Goal: Transaction & Acquisition: Purchase product/service

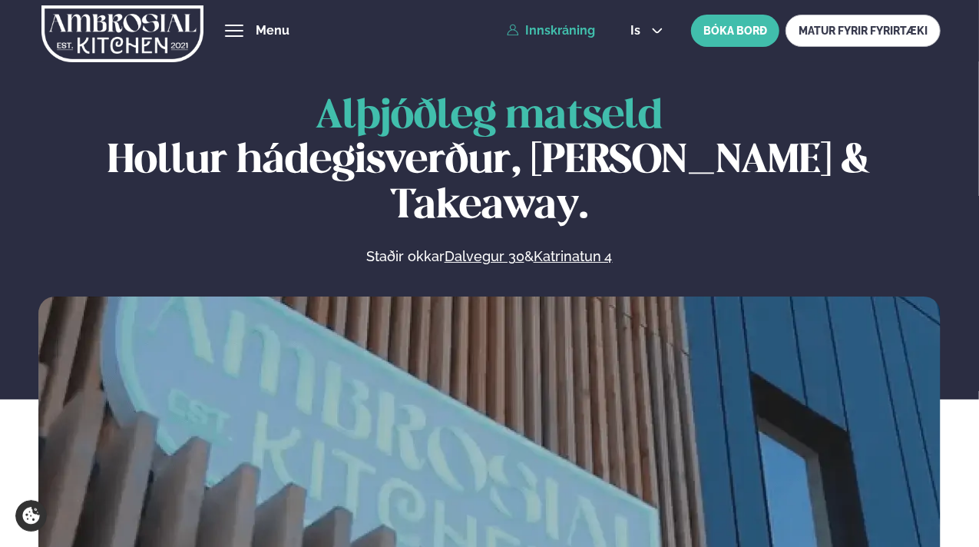
click at [579, 30] on link "Innskráning" at bounding box center [551, 31] width 88 height 14
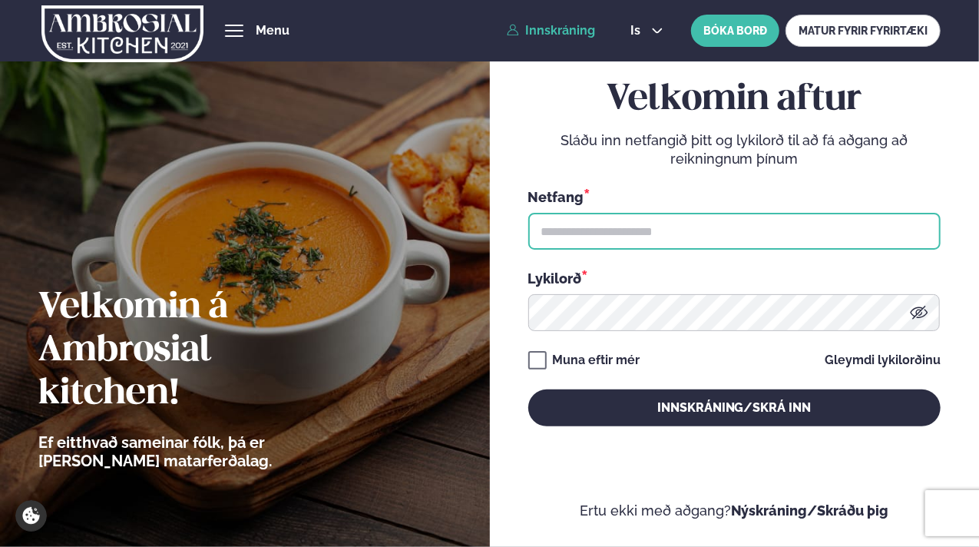
click at [571, 224] on input "text" at bounding box center [734, 231] width 412 height 37
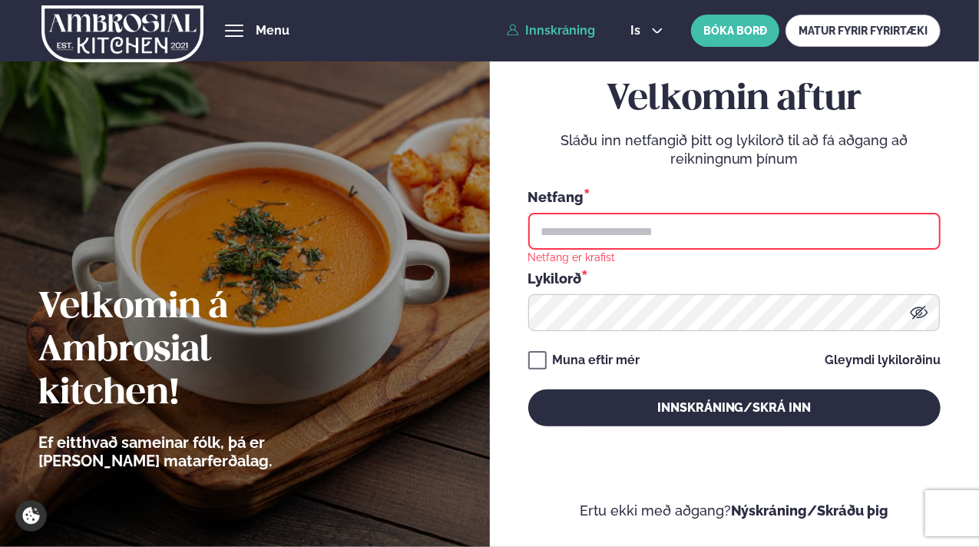
type input "**********"
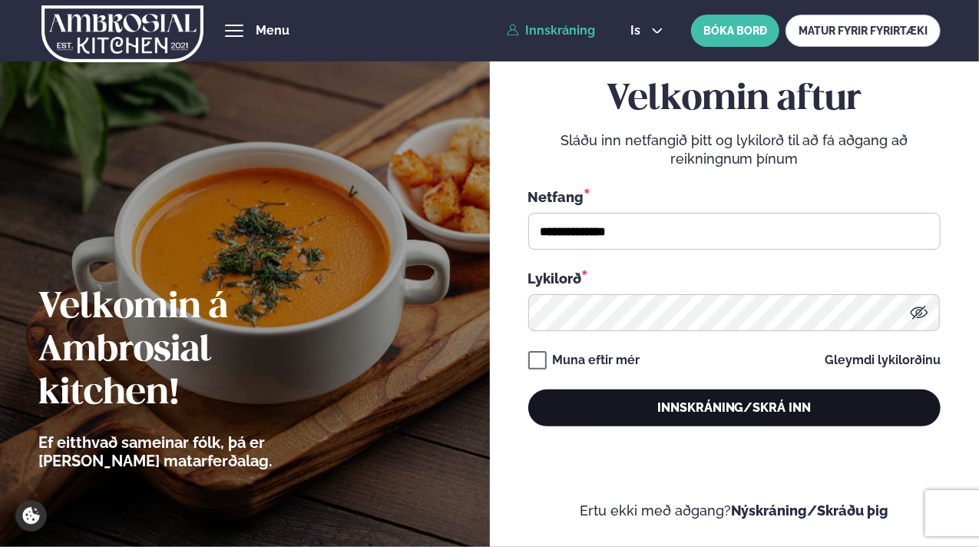
click at [651, 414] on button "Innskráning/Skrá inn" at bounding box center [734, 407] width 412 height 37
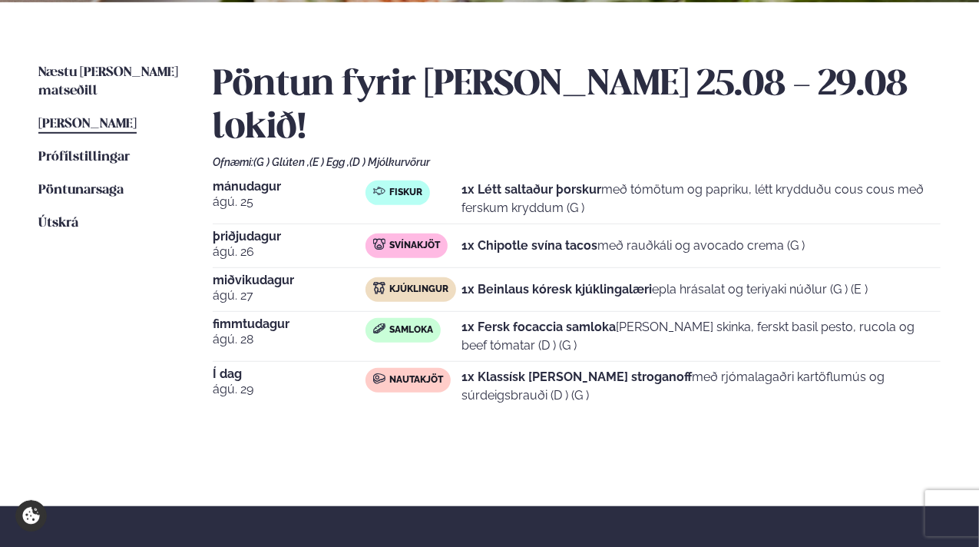
scroll to position [324, 0]
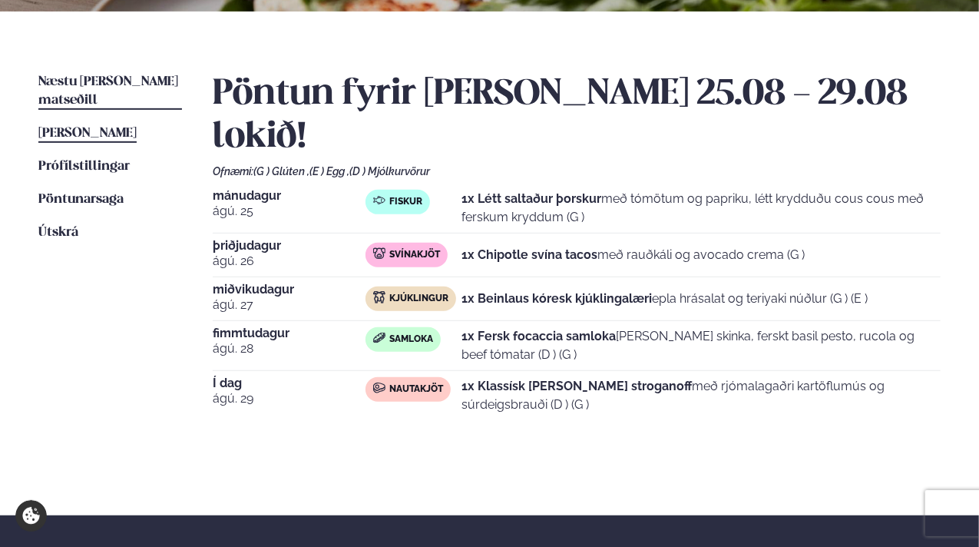
click at [132, 81] on span "Næstu [PERSON_NAME] matseðill" at bounding box center [108, 90] width 140 height 31
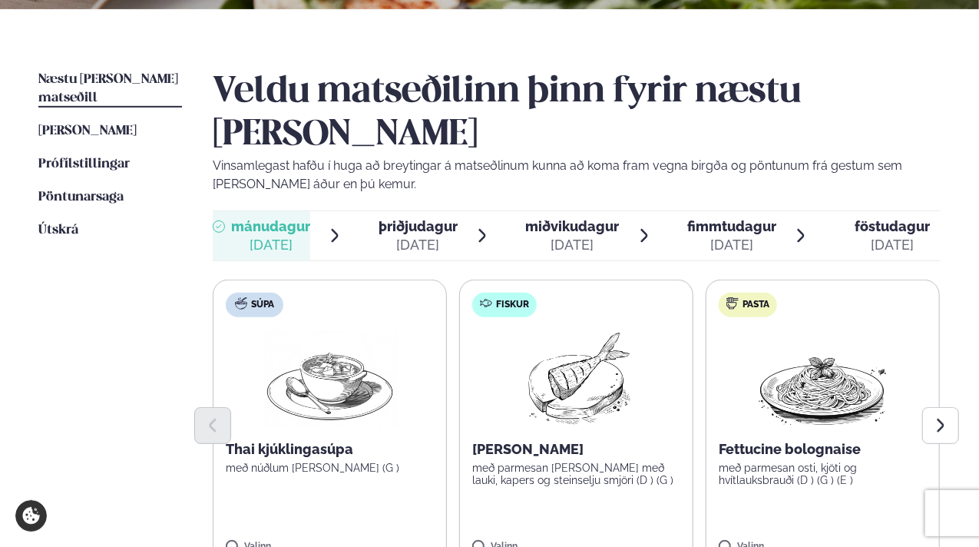
scroll to position [327, 0]
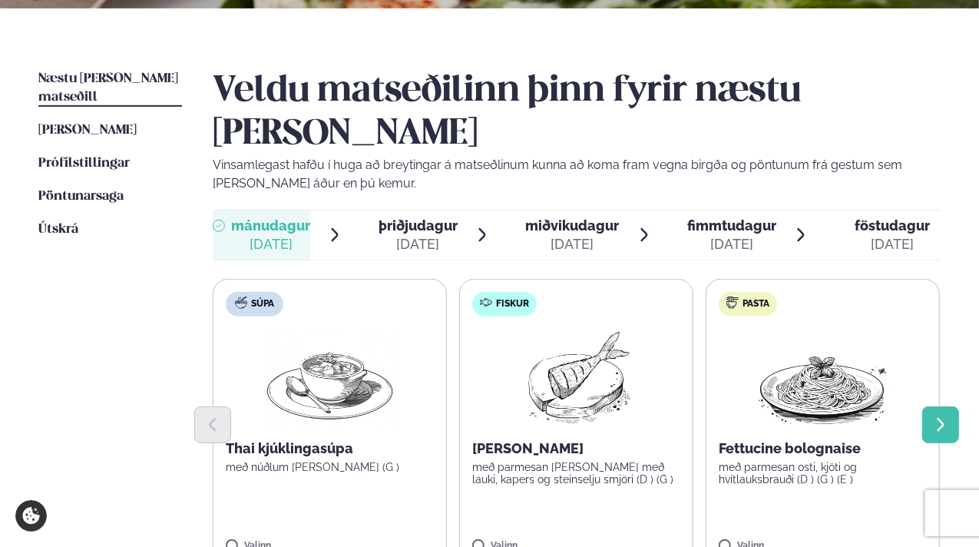
click at [935, 416] on icon "Next slide" at bounding box center [940, 424] width 17 height 17
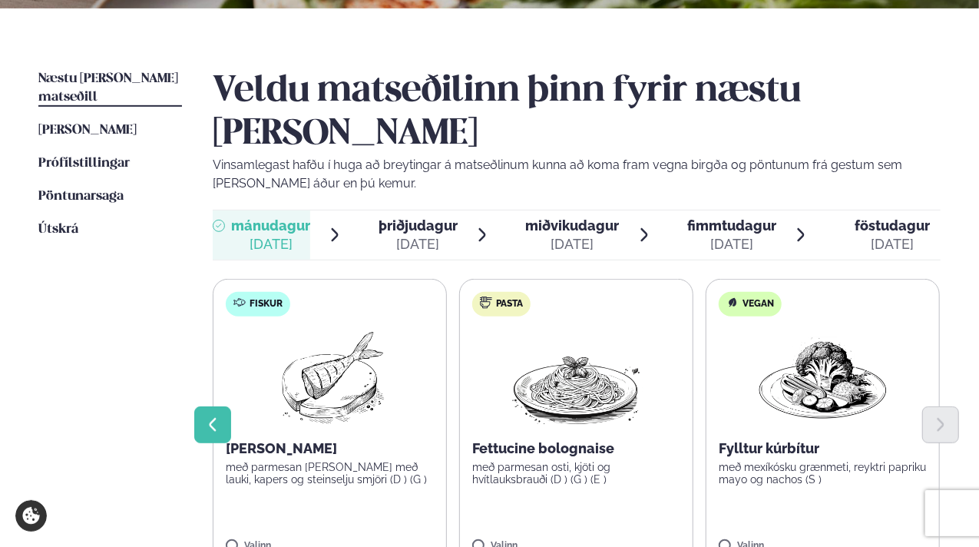
click at [217, 416] on icon "Previous slide" at bounding box center [212, 424] width 17 height 17
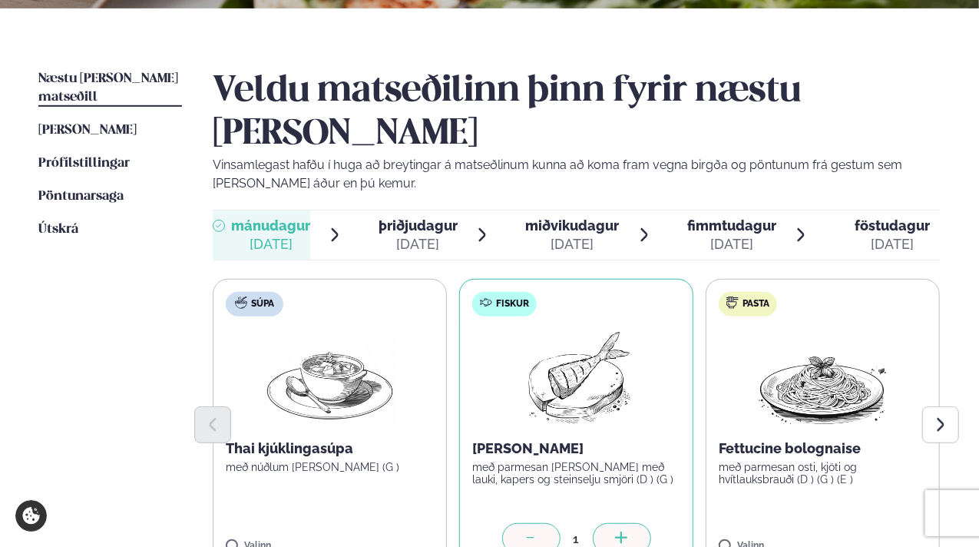
click at [535, 532] on icon at bounding box center [531, 539] width 15 height 15
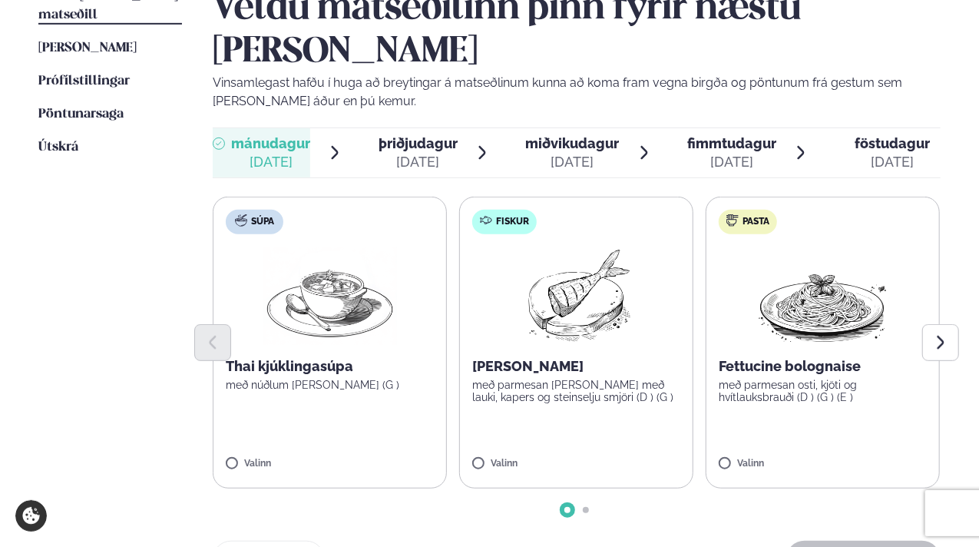
scroll to position [409, 0]
click at [816, 325] on div at bounding box center [577, 343] width 728 height 37
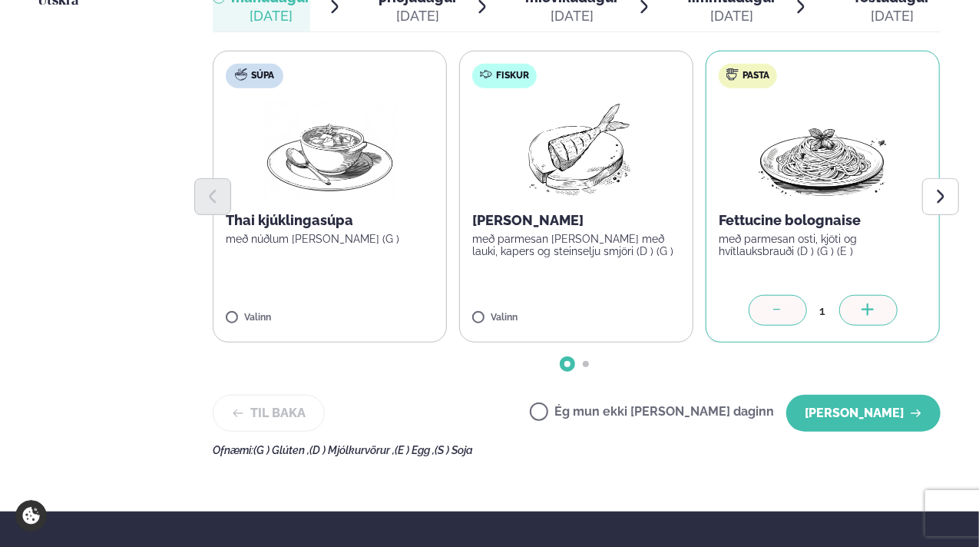
scroll to position [558, 0]
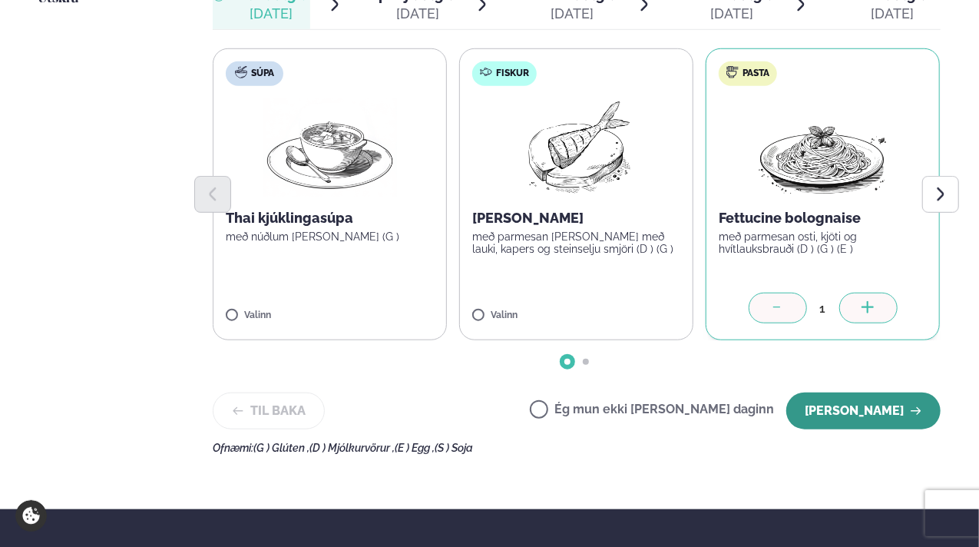
click at [841, 393] on button "[PERSON_NAME]" at bounding box center [864, 411] width 154 height 37
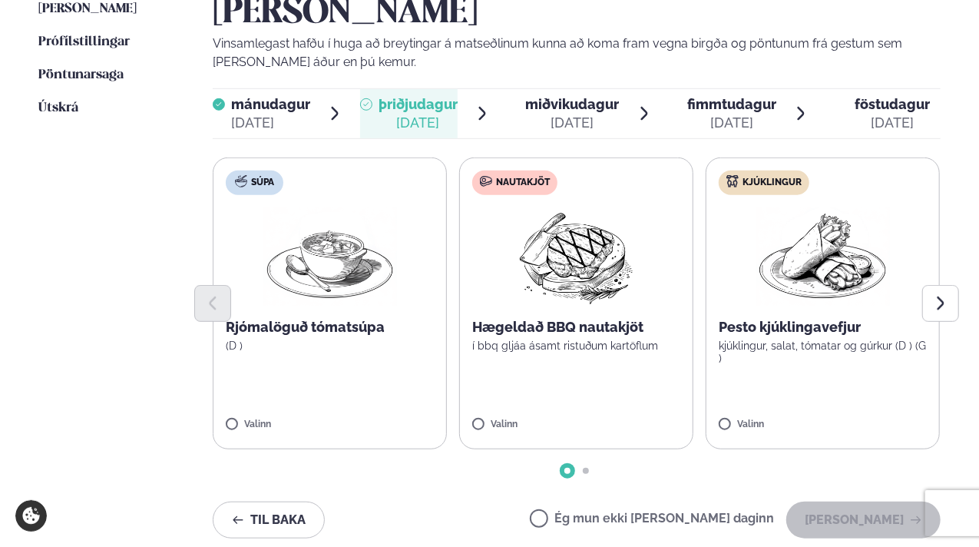
scroll to position [444, 0]
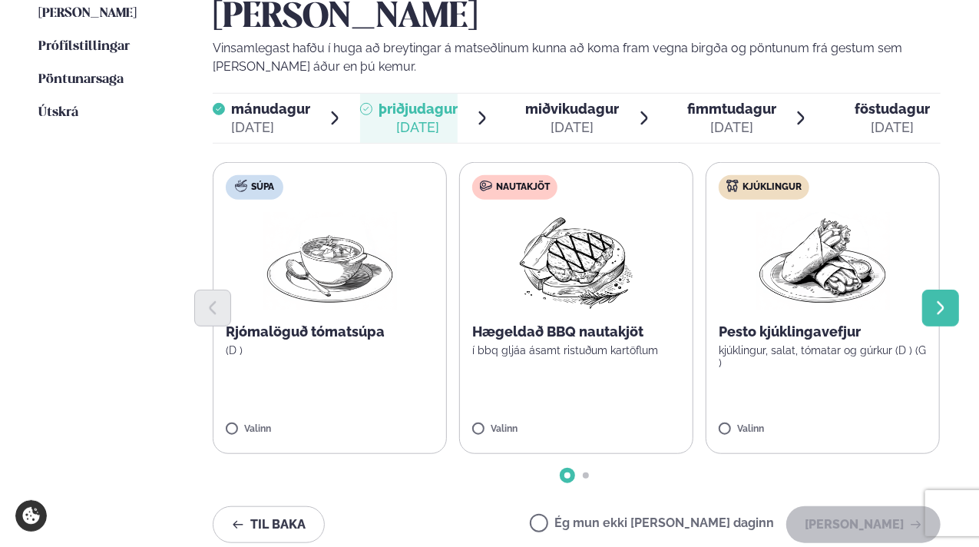
click at [934, 300] on icon "Next slide" at bounding box center [940, 308] width 17 height 17
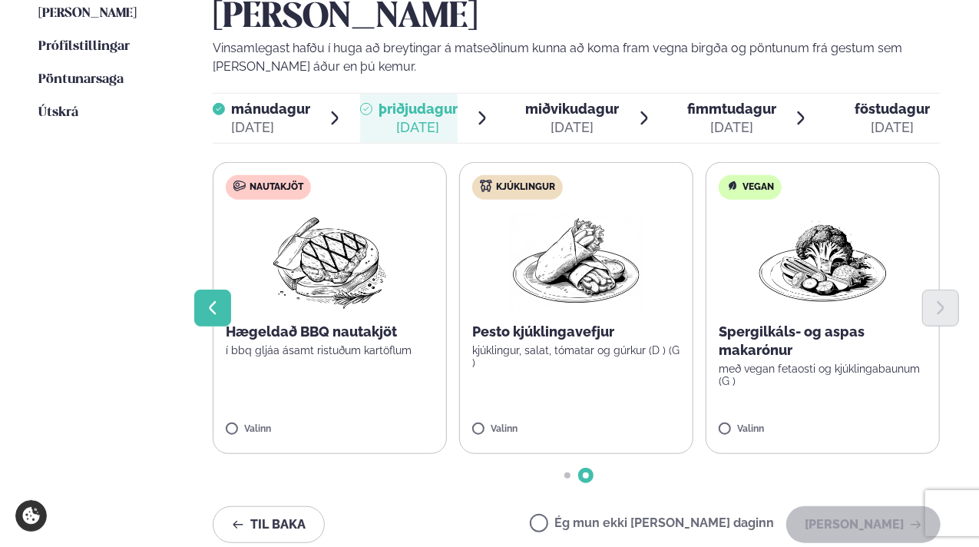
click at [209, 300] on icon "Previous slide" at bounding box center [212, 308] width 17 height 17
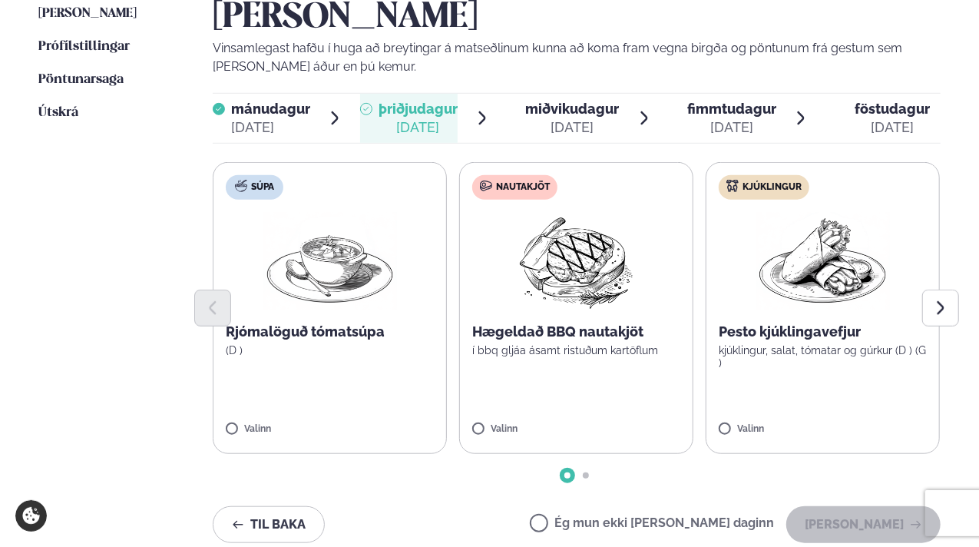
click at [568, 212] on img at bounding box center [576, 261] width 136 height 98
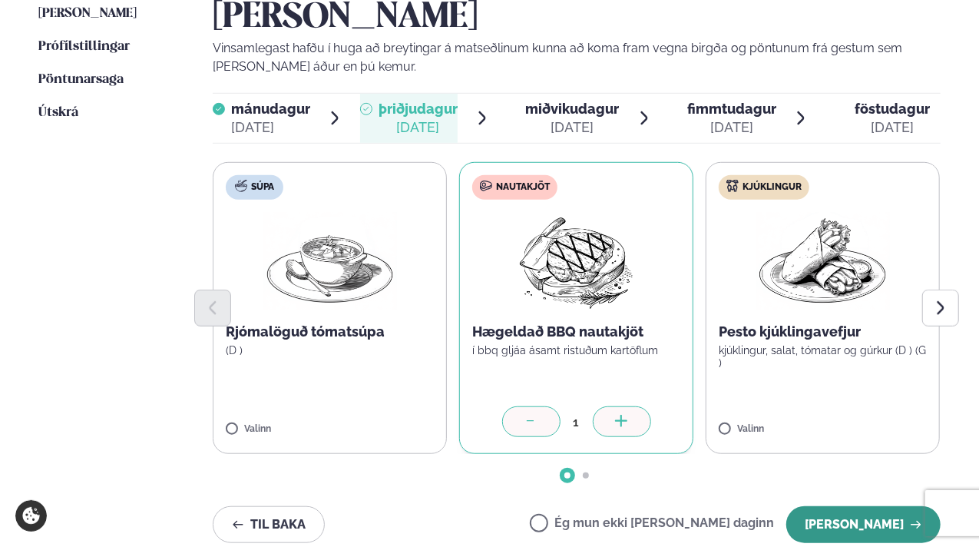
click at [836, 506] on button "[PERSON_NAME]" at bounding box center [864, 524] width 154 height 37
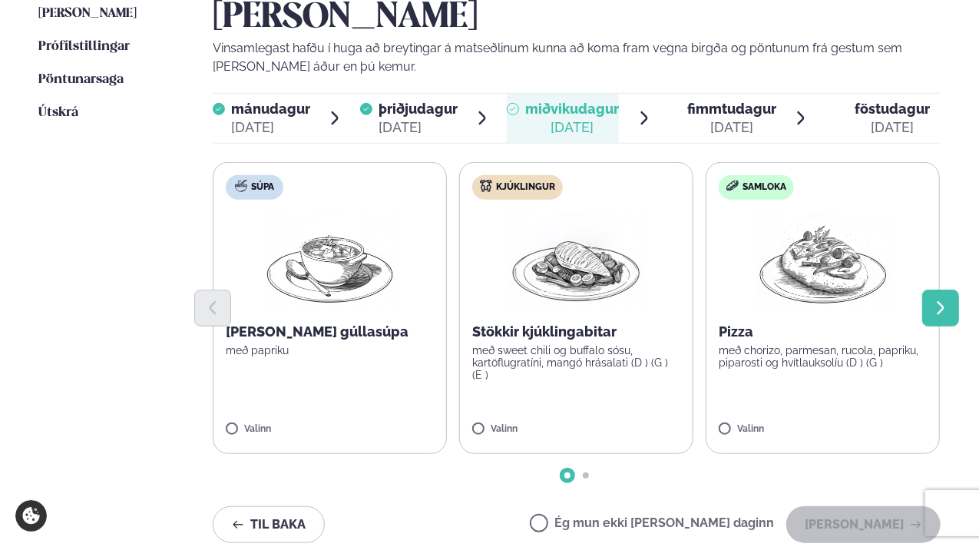
click at [940, 301] on icon "Next slide" at bounding box center [940, 307] width 7 height 13
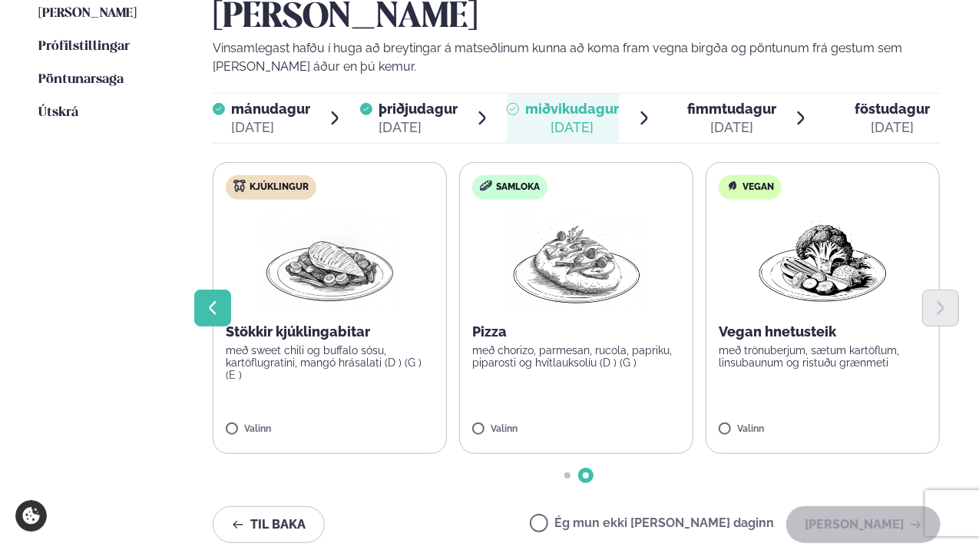
click at [216, 300] on icon "Previous slide" at bounding box center [212, 308] width 17 height 17
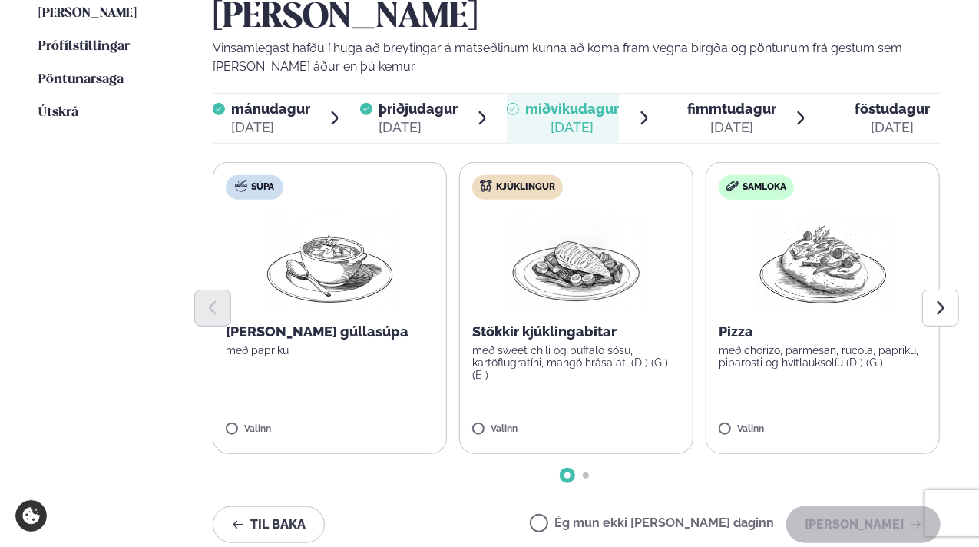
click at [651, 517] on label "Ég mun ekki [PERSON_NAME] daginn" at bounding box center [652, 525] width 244 height 16
click at [828, 506] on button "[PERSON_NAME]" at bounding box center [864, 524] width 154 height 37
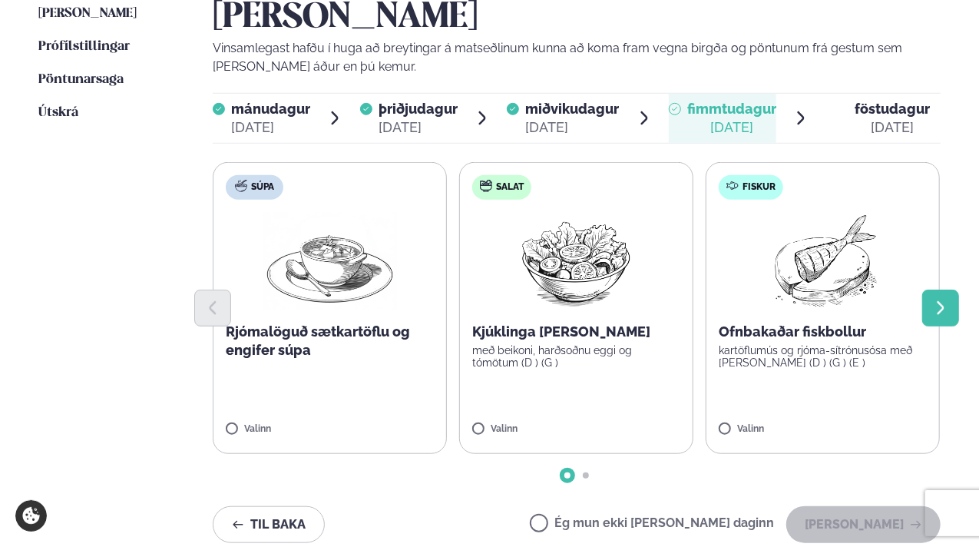
click at [936, 300] on icon "Next slide" at bounding box center [940, 308] width 17 height 17
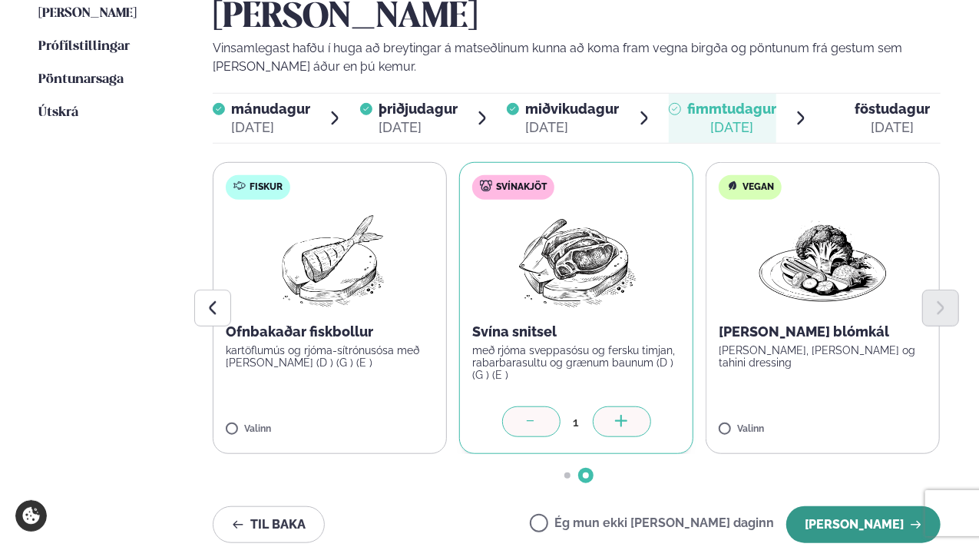
click at [843, 506] on button "[PERSON_NAME]" at bounding box center [864, 524] width 154 height 37
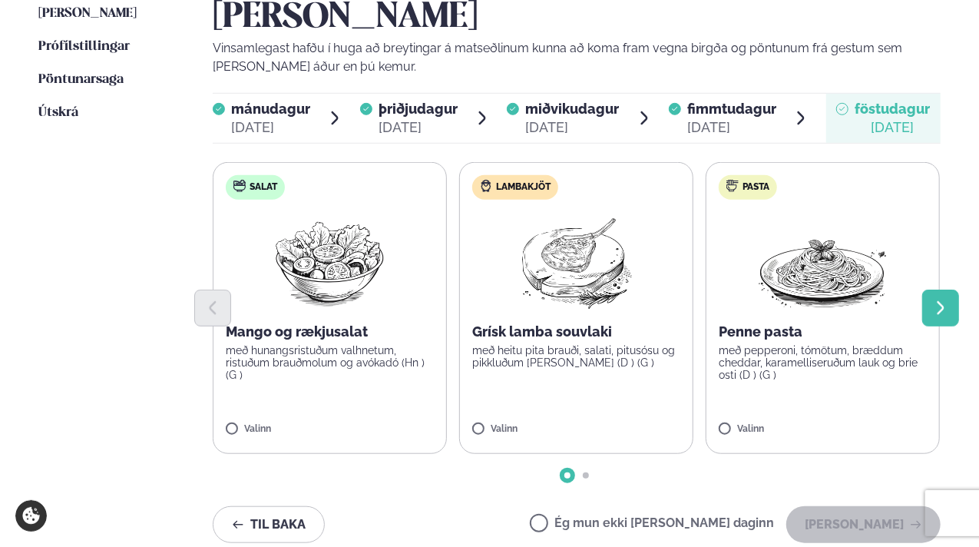
click at [946, 300] on icon "Next slide" at bounding box center [940, 308] width 17 height 17
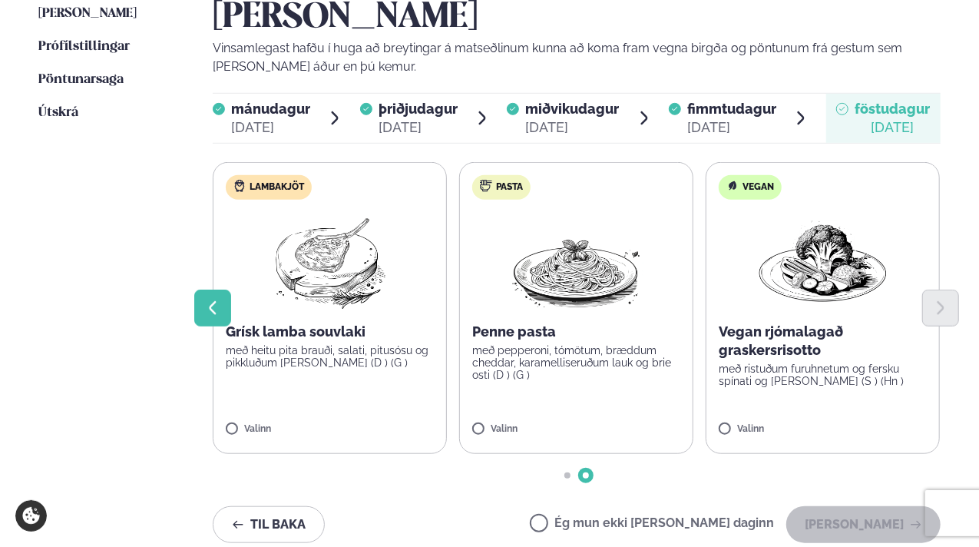
click at [211, 300] on icon "Previous slide" at bounding box center [212, 308] width 17 height 17
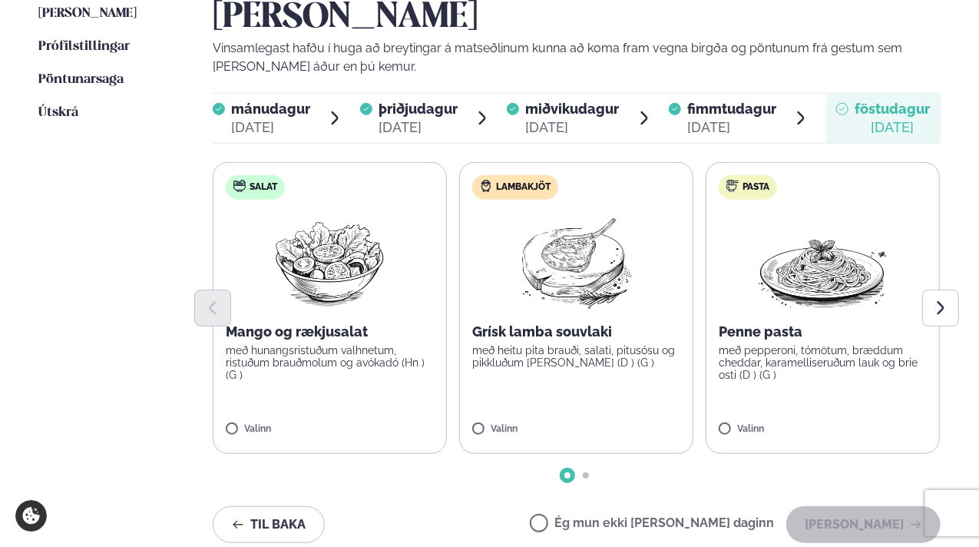
click at [591, 225] on img at bounding box center [576, 261] width 136 height 98
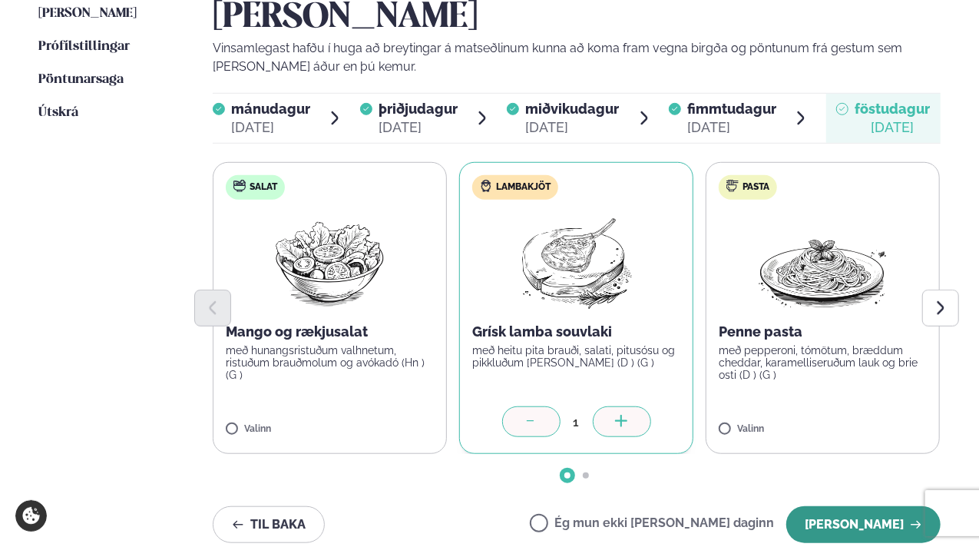
click at [842, 506] on button "[PERSON_NAME]" at bounding box center [864, 524] width 154 height 37
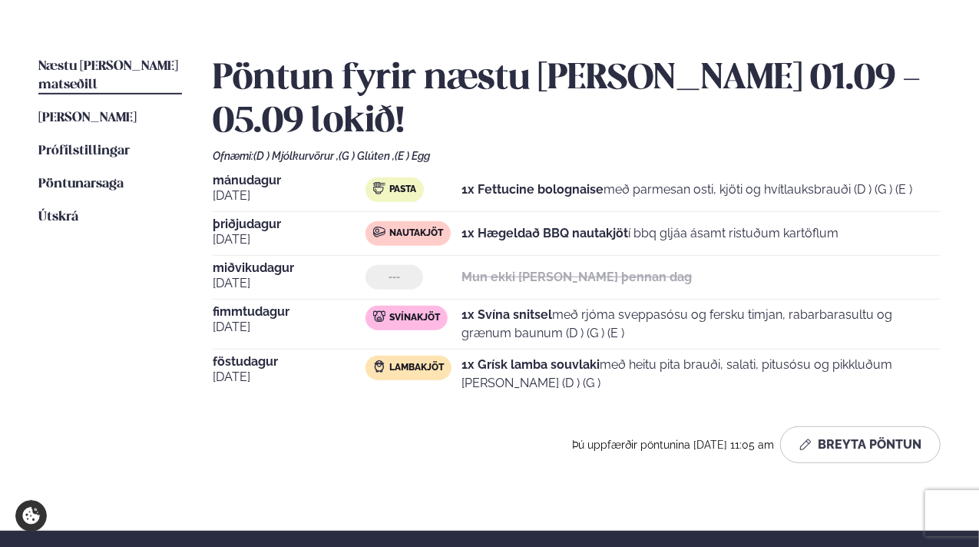
scroll to position [339, 0]
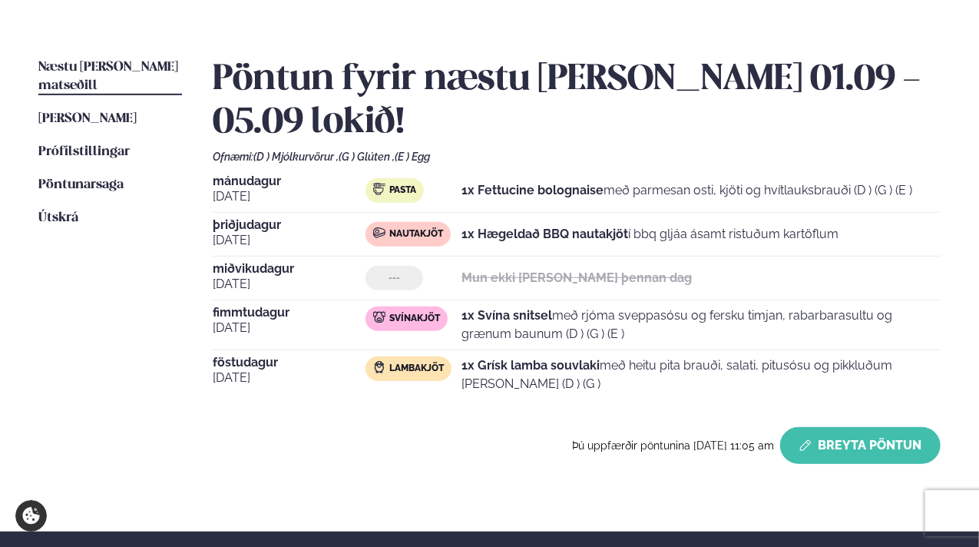
click at [817, 427] on button "Breyta Pöntun" at bounding box center [860, 445] width 161 height 37
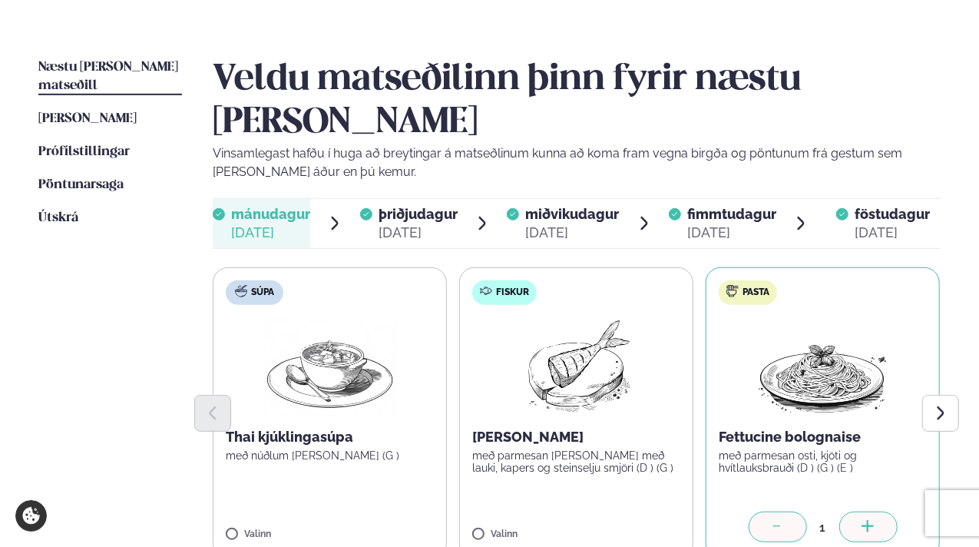
click at [402, 206] on span "þriðjudagur" at bounding box center [418, 214] width 79 height 16
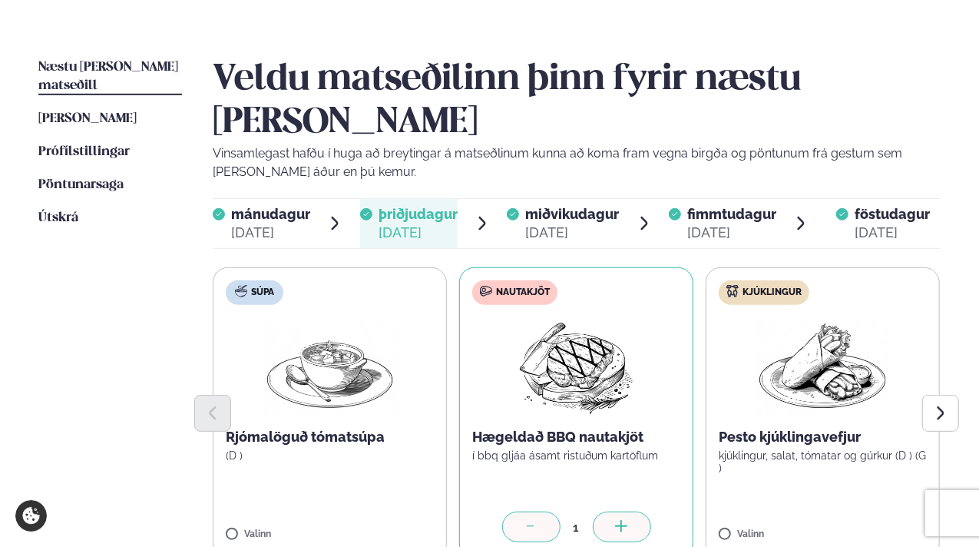
click at [538, 520] on icon at bounding box center [531, 527] width 15 height 15
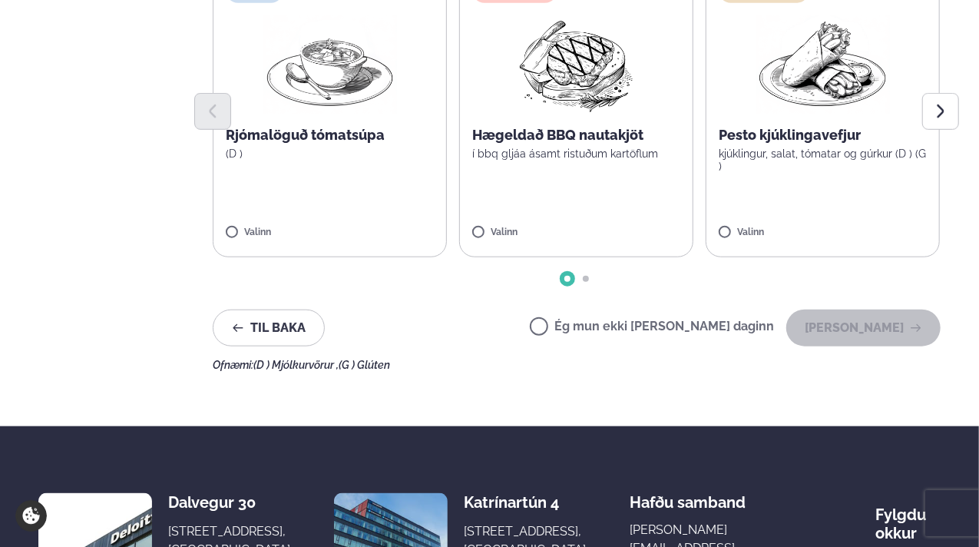
scroll to position [641, 0]
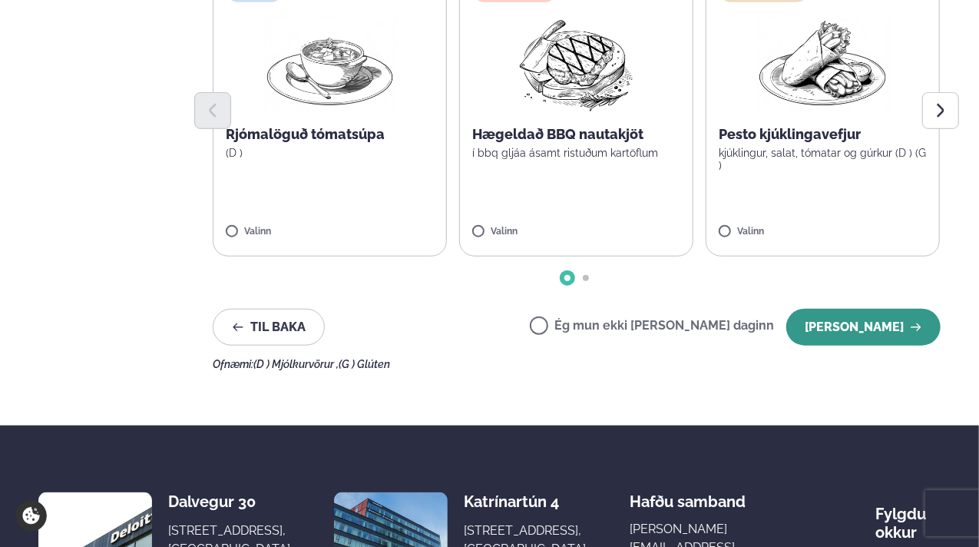
click at [830, 309] on button "[PERSON_NAME]" at bounding box center [864, 327] width 154 height 37
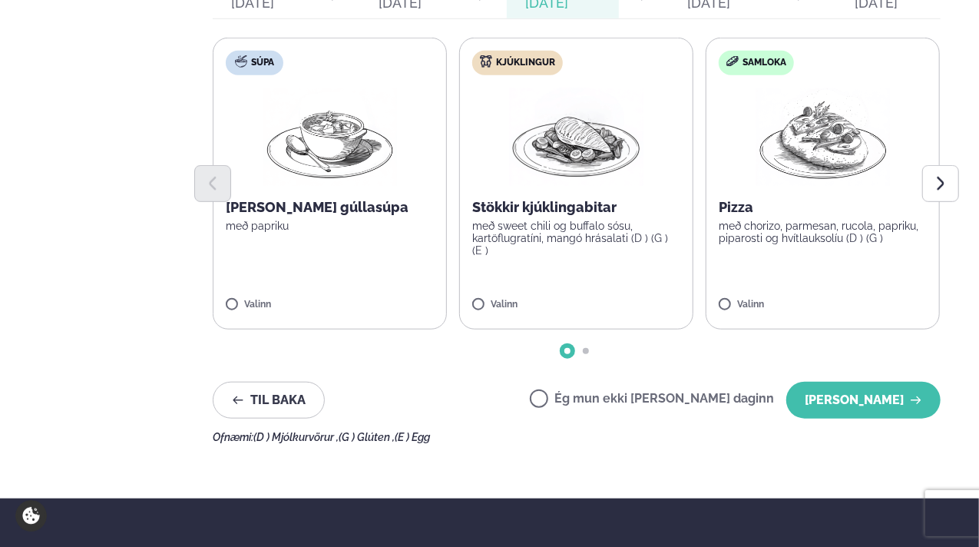
scroll to position [566, 0]
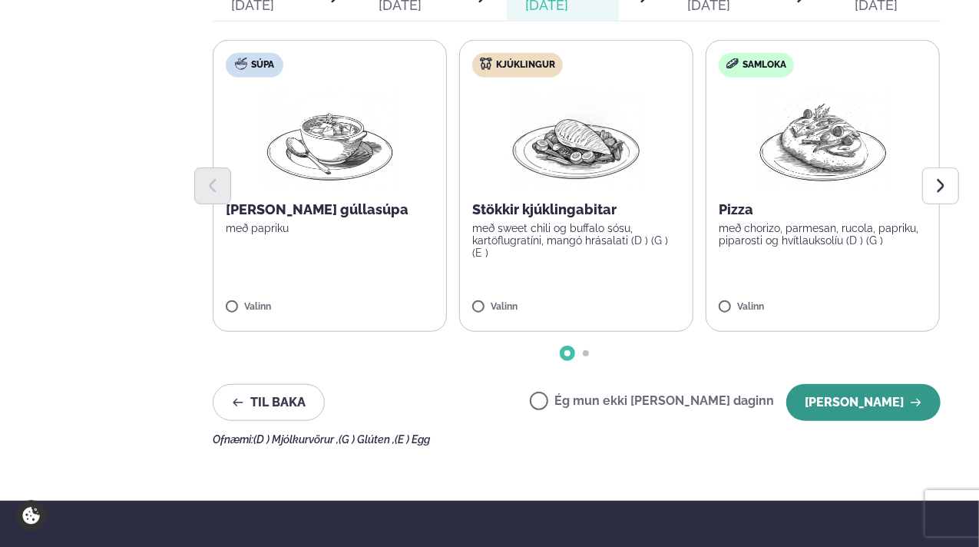
click at [843, 384] on button "[PERSON_NAME]" at bounding box center [864, 402] width 154 height 37
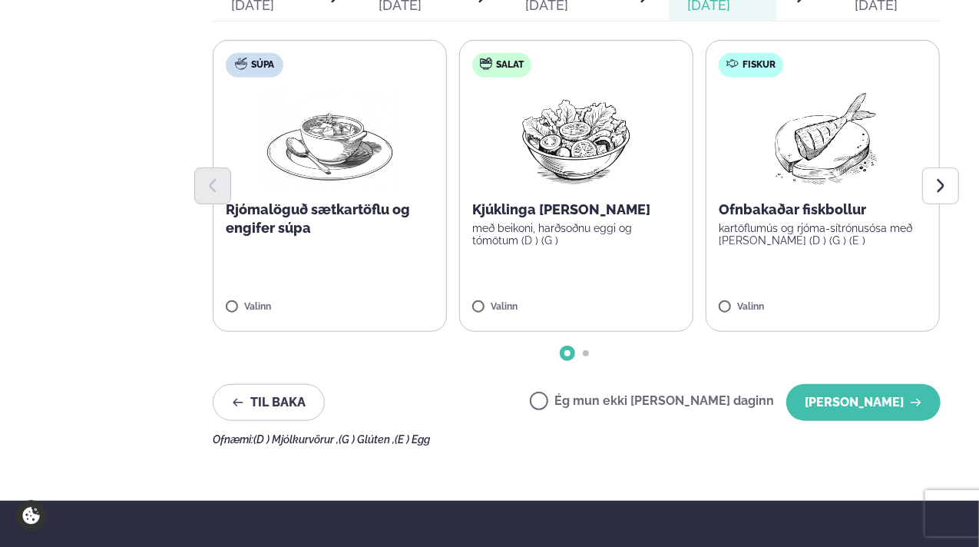
click at [843, 384] on button "[PERSON_NAME]" at bounding box center [864, 402] width 154 height 37
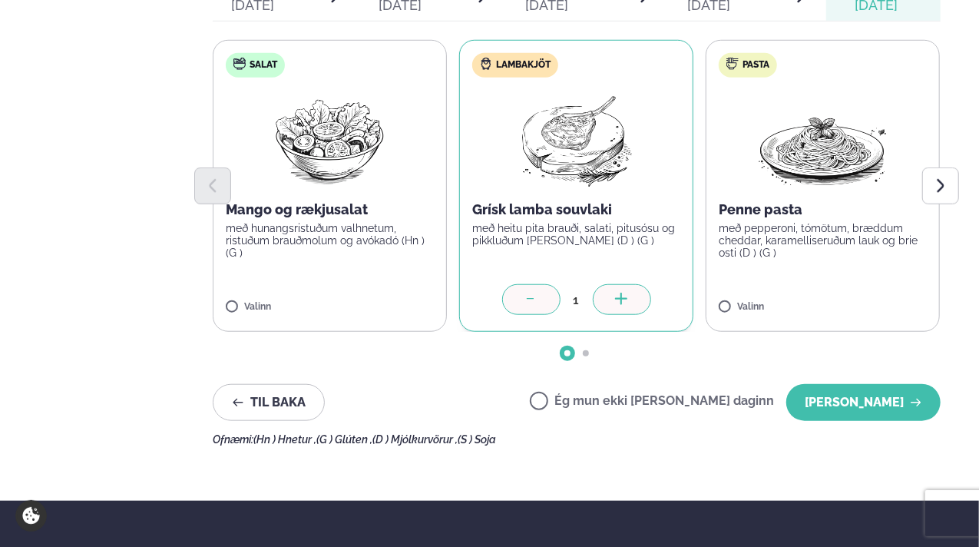
click at [843, 384] on button "[PERSON_NAME]" at bounding box center [864, 402] width 154 height 37
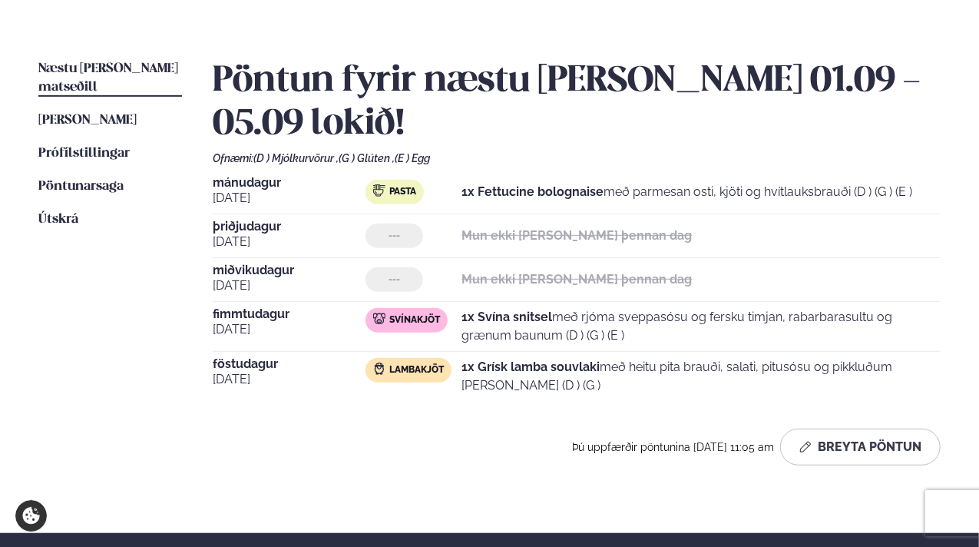
scroll to position [336, 0]
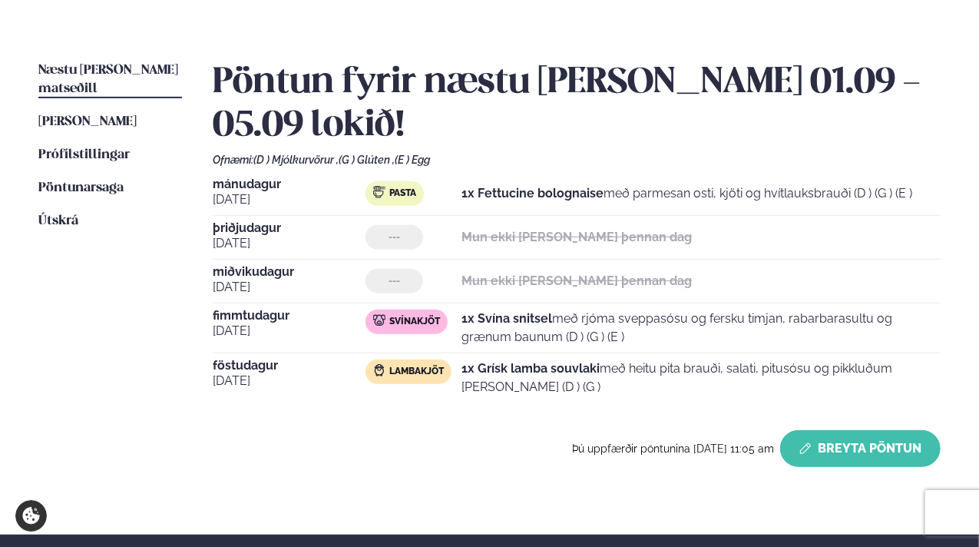
click at [846, 430] on button "Breyta Pöntun" at bounding box center [860, 448] width 161 height 37
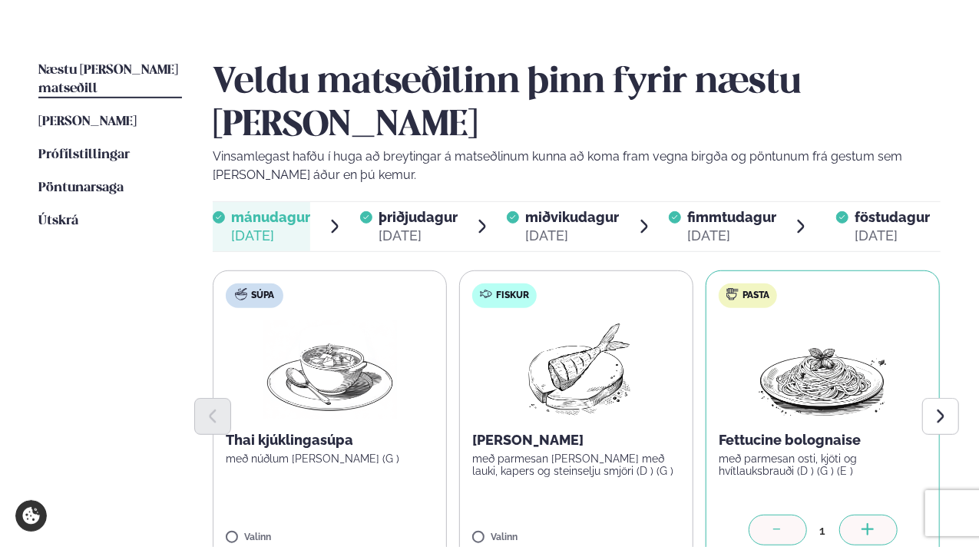
click at [720, 209] on span "fimmtudagur" at bounding box center [731, 217] width 89 height 16
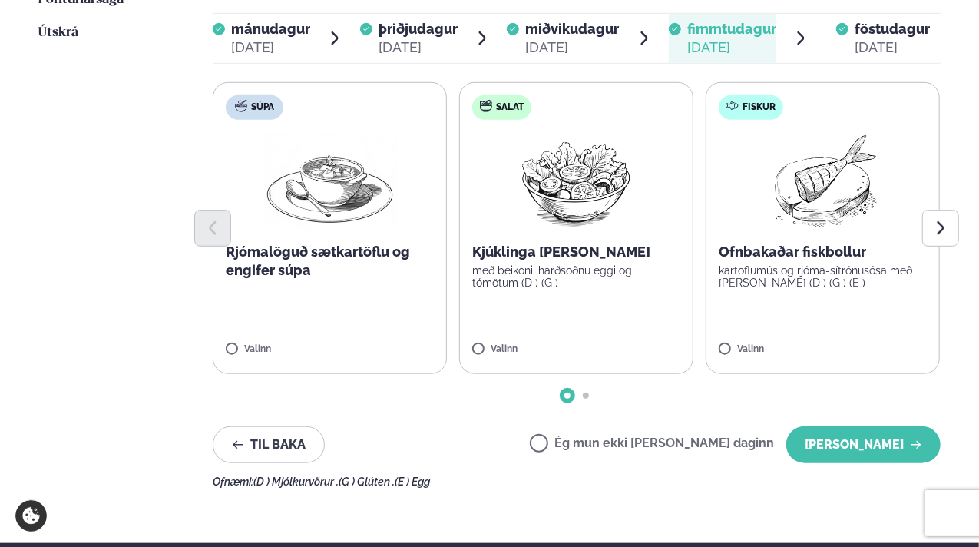
scroll to position [529, 0]
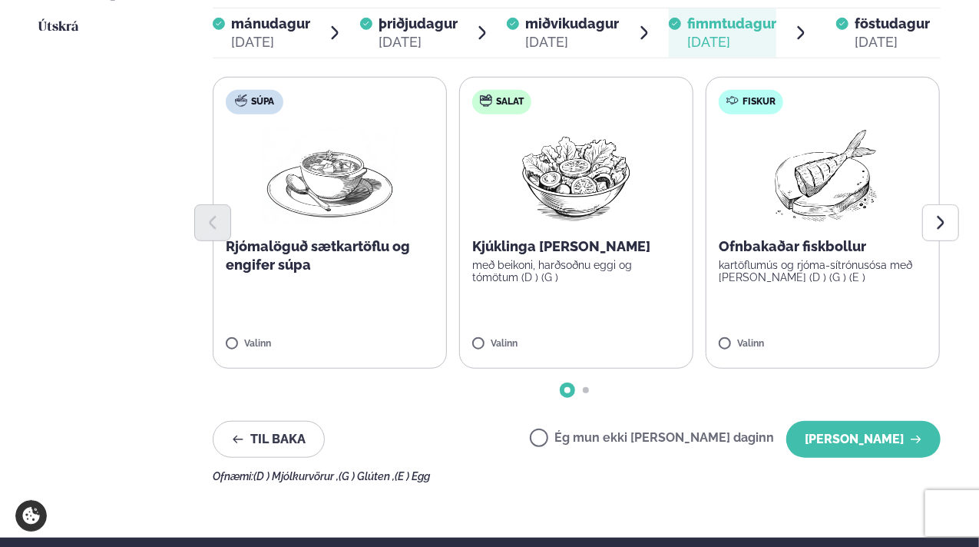
click at [595, 432] on label "Ég mun ekki [PERSON_NAME] daginn" at bounding box center [652, 440] width 244 height 16
click at [829, 421] on button "[PERSON_NAME]" at bounding box center [864, 439] width 154 height 37
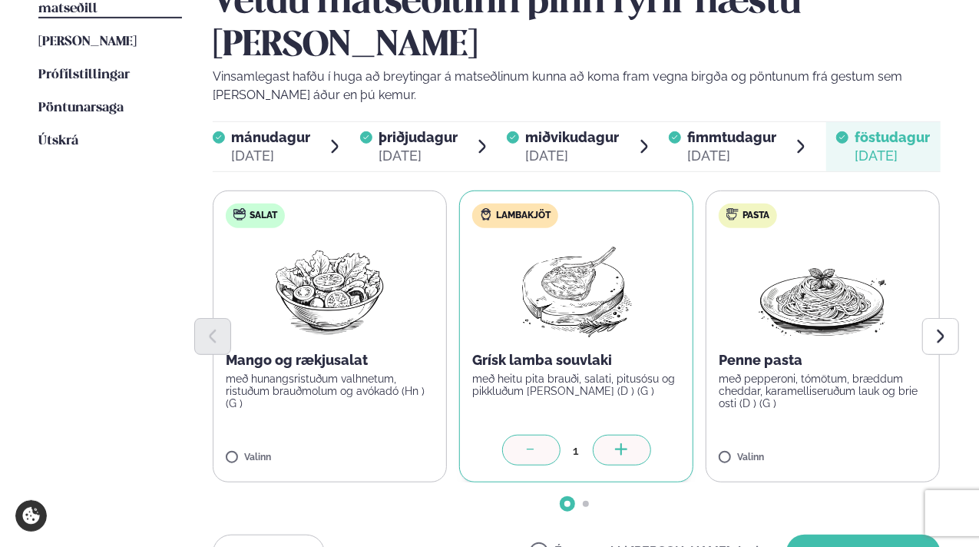
scroll to position [425, 0]
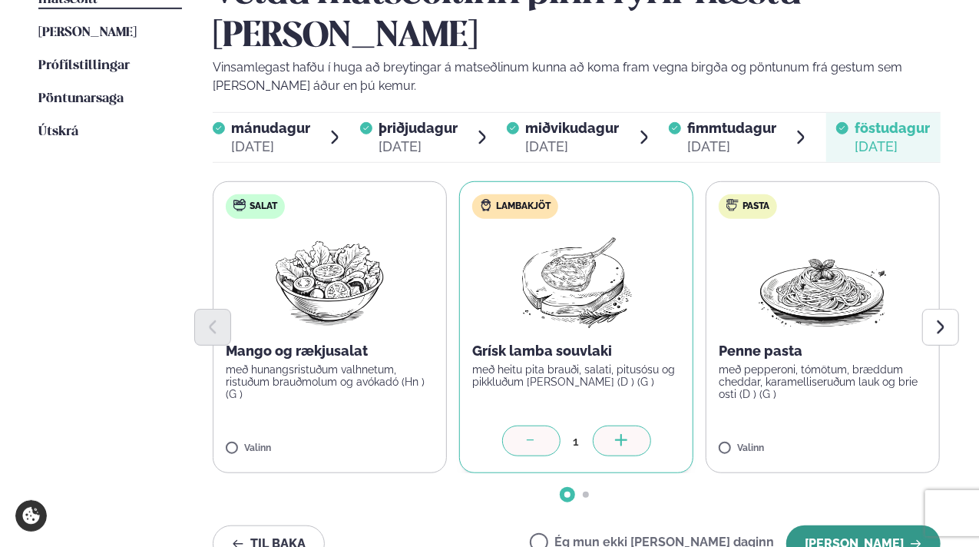
click at [877, 525] on button "[PERSON_NAME]" at bounding box center [864, 543] width 154 height 37
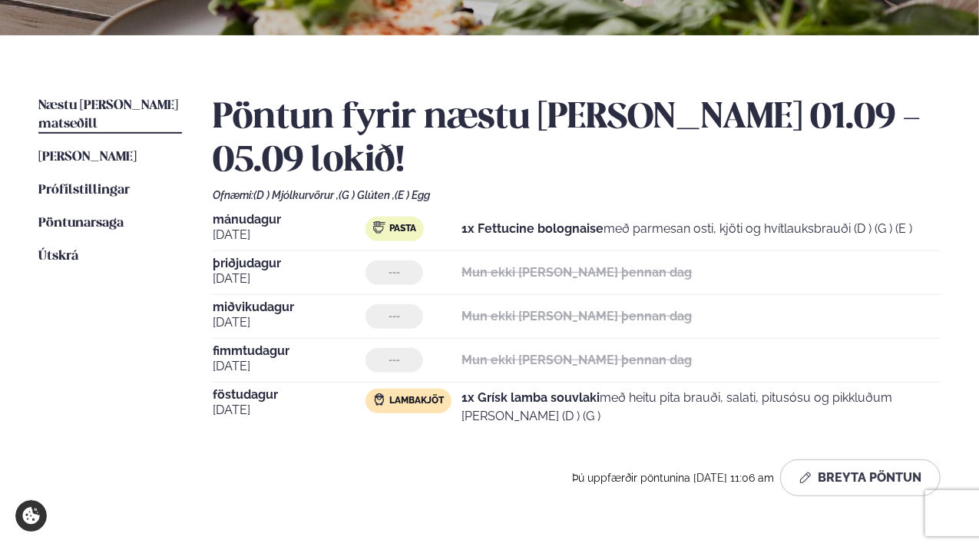
scroll to position [0, 0]
